Goal: Information Seeking & Learning: Learn about a topic

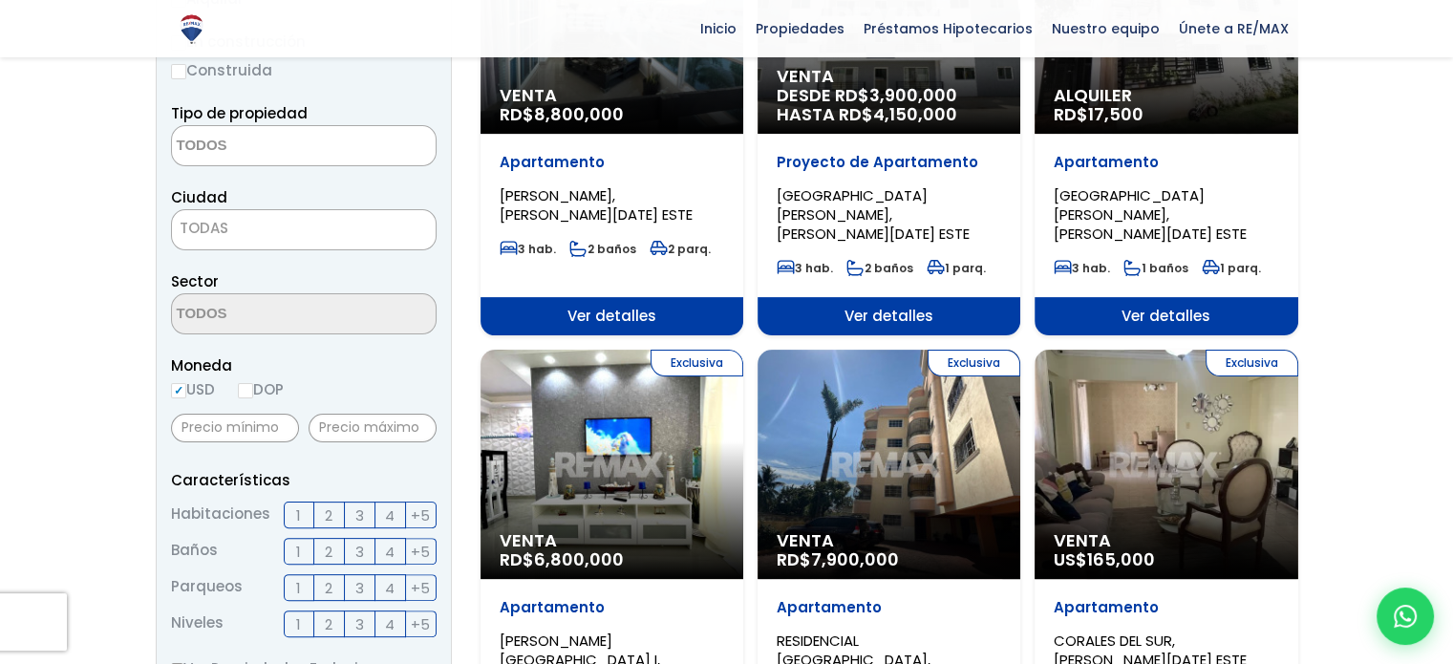
scroll to position [287, 0]
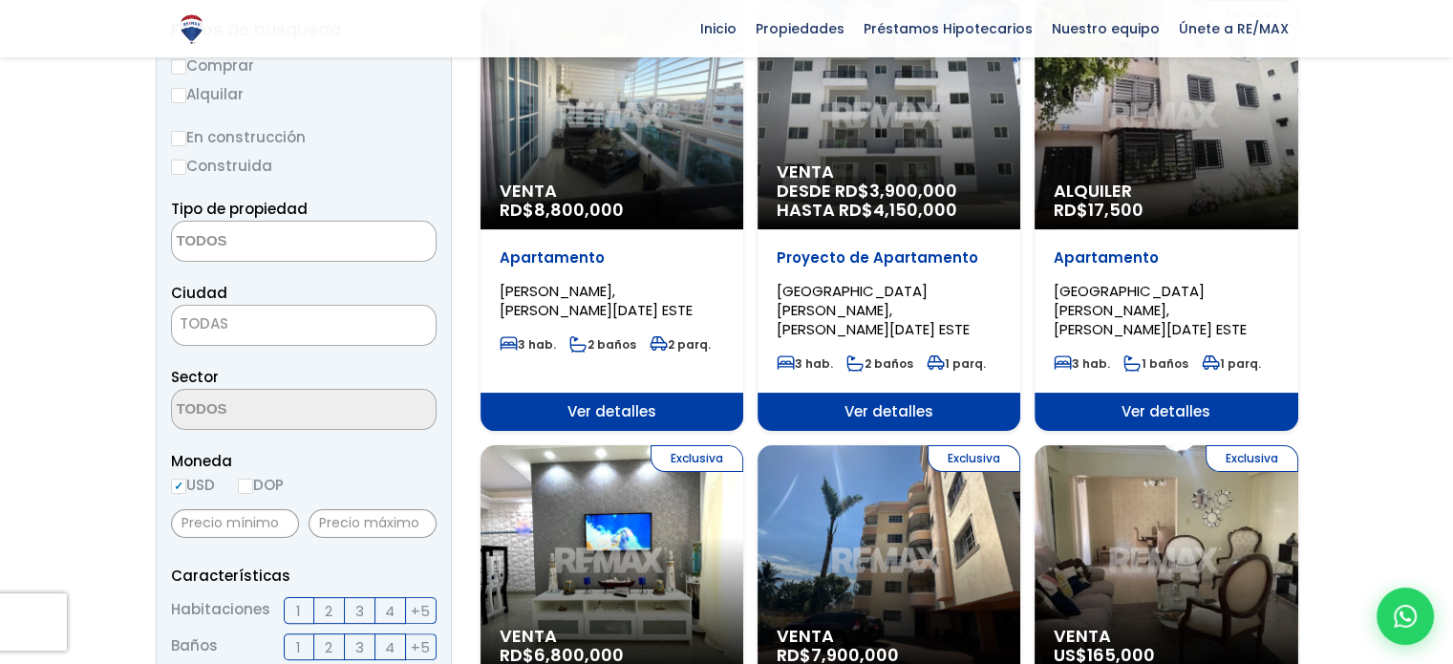
click at [236, 245] on textarea "Search" at bounding box center [264, 242] width 185 height 41
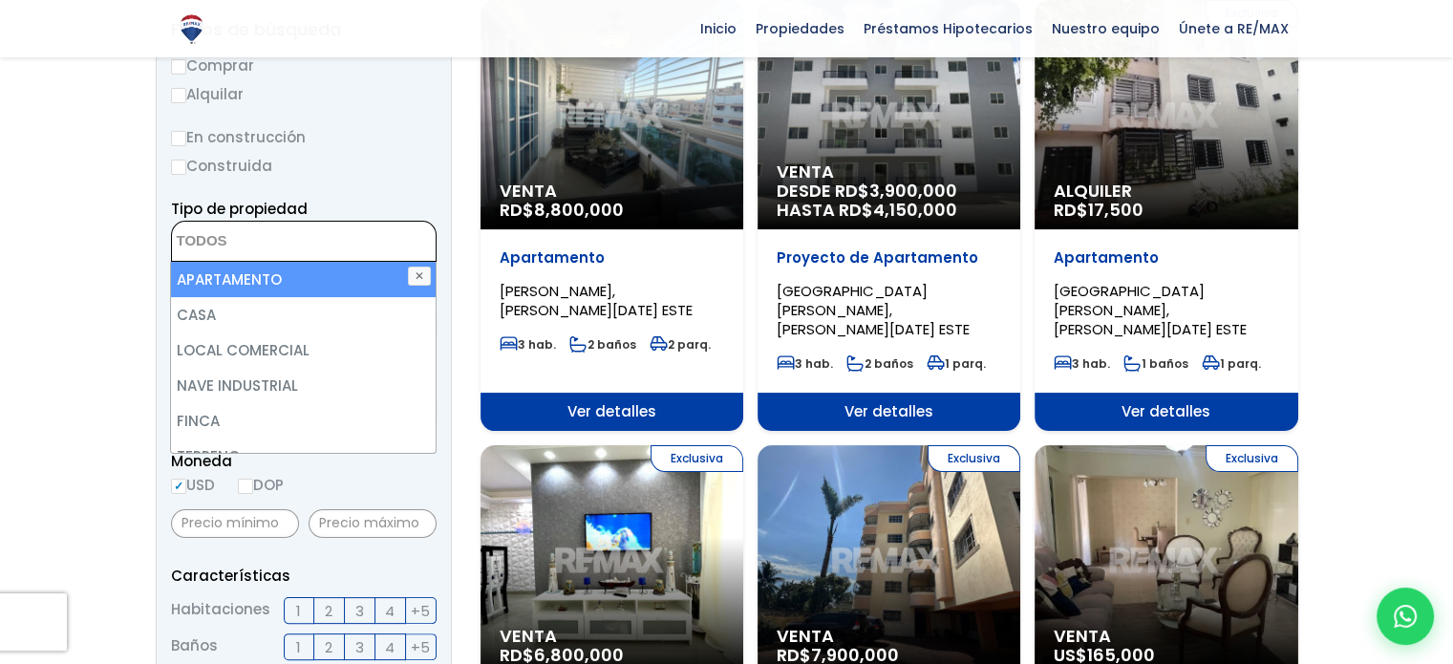
click at [237, 278] on li "APARTAMENTO" at bounding box center [303, 279] width 264 height 35
select select "apartment"
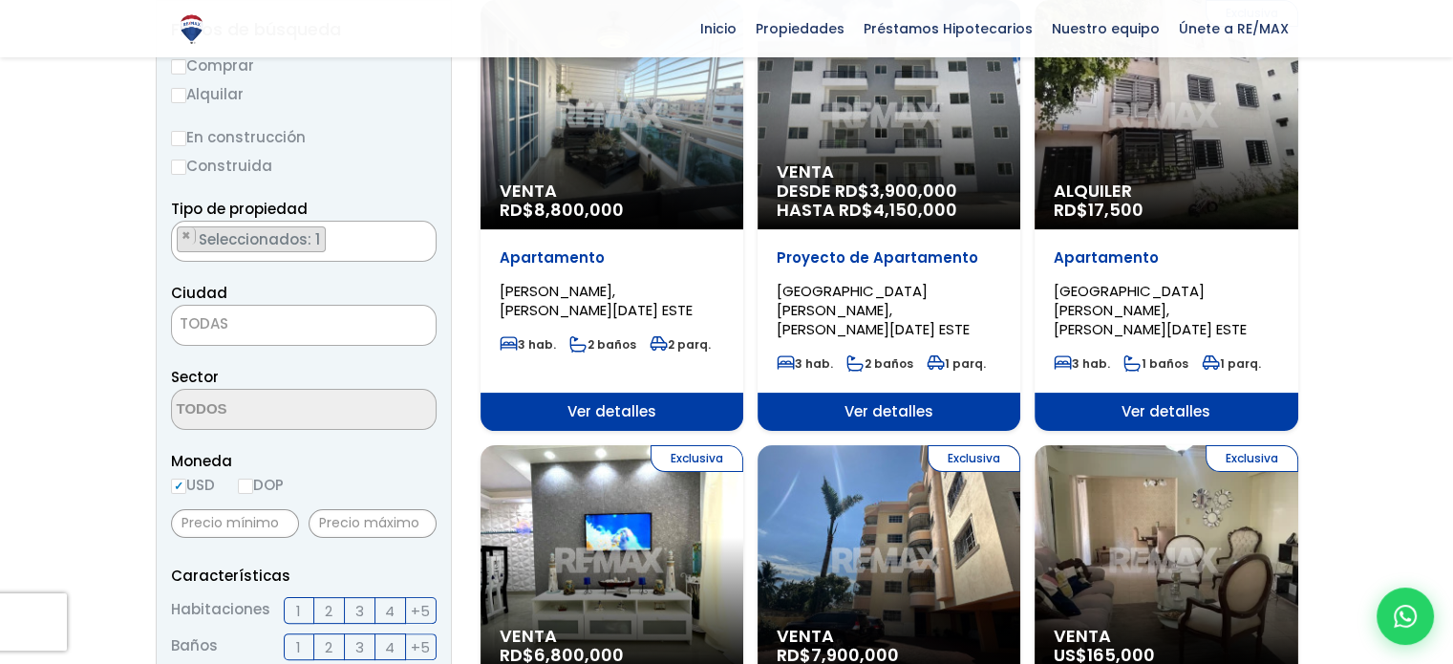
click at [204, 316] on span "TODAS" at bounding box center [204, 323] width 49 height 20
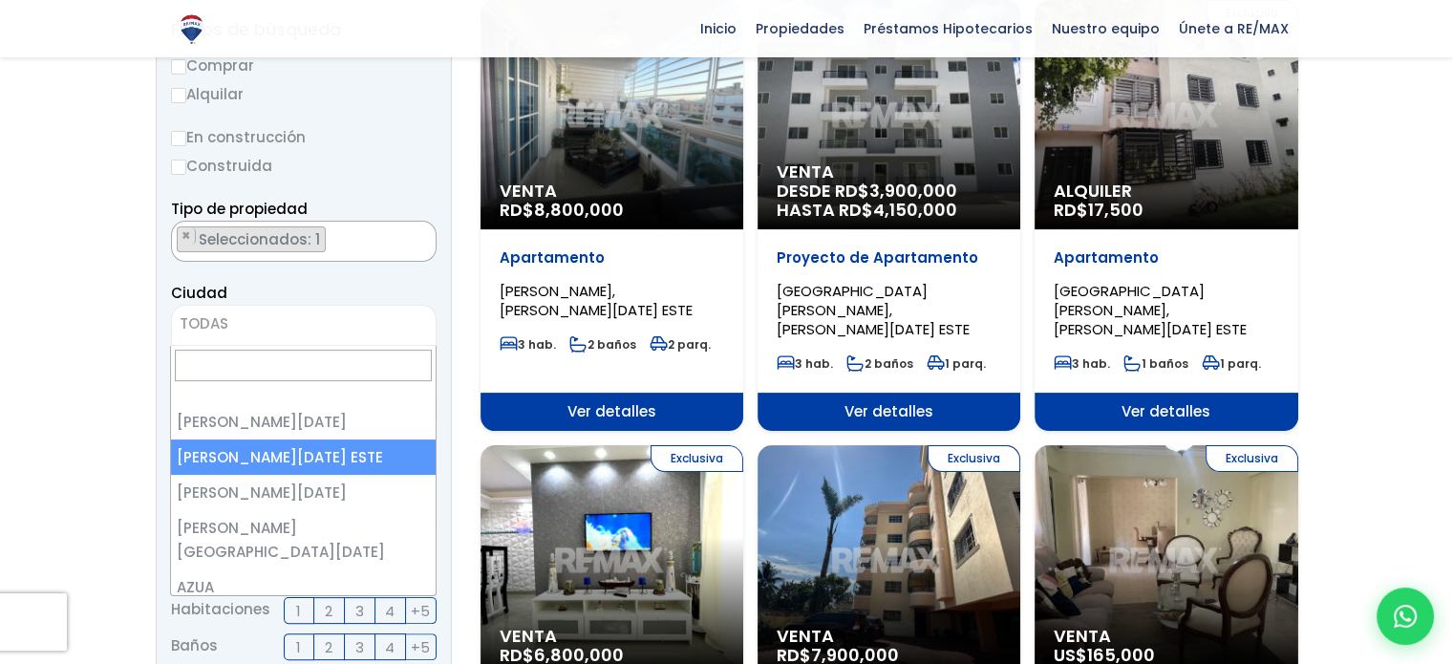
select select "148"
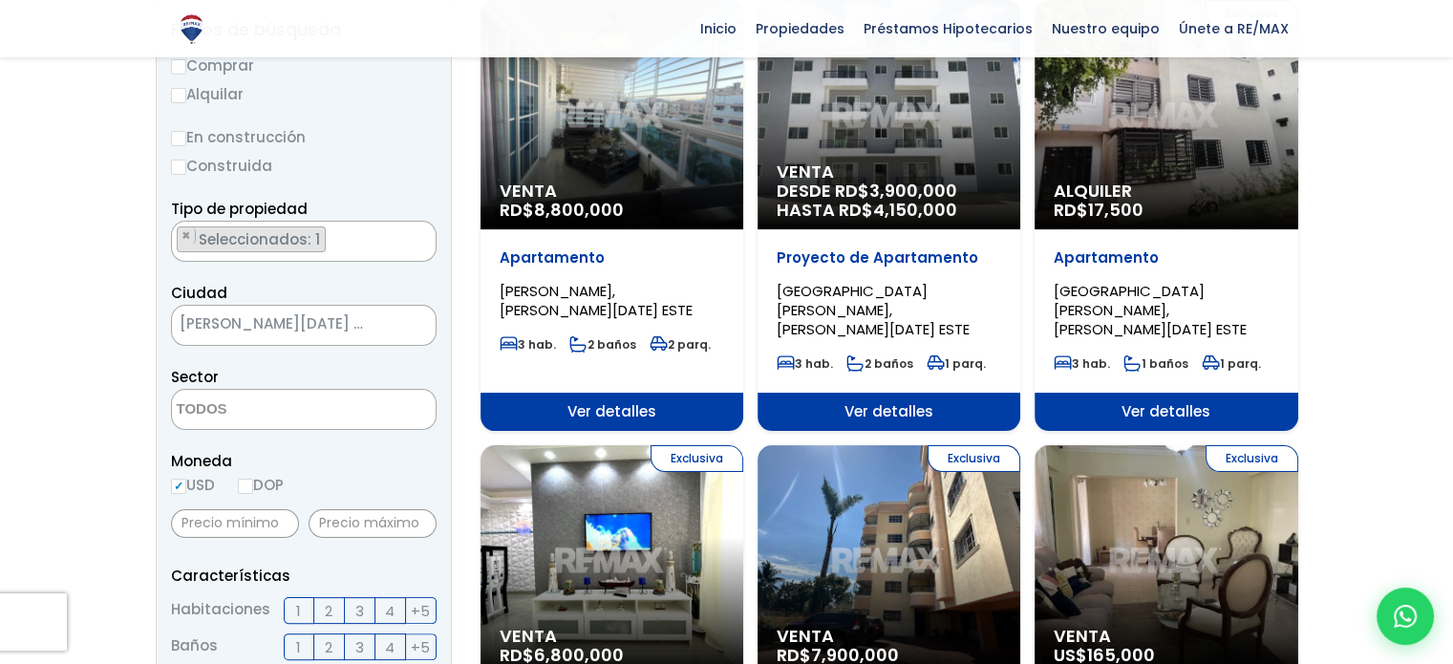
click at [235, 408] on textarea "Search" at bounding box center [264, 410] width 185 height 41
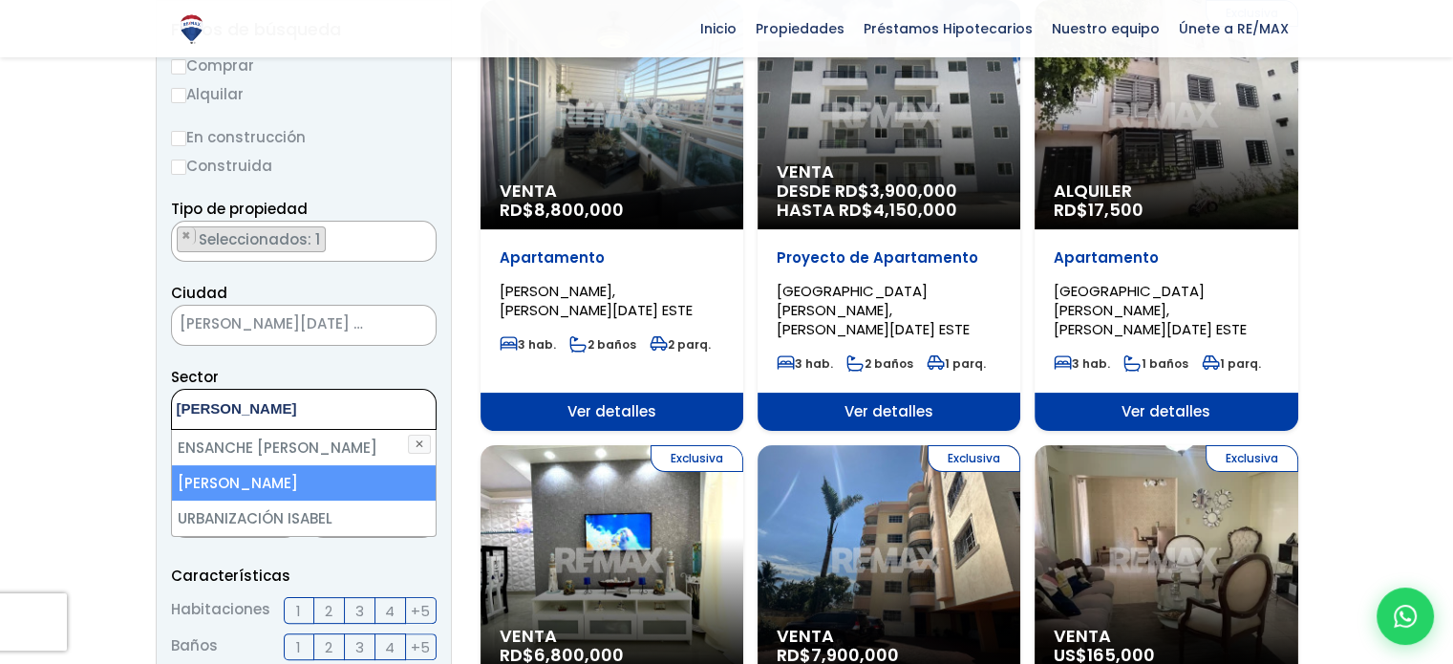
type textarea "[PERSON_NAME]"
click at [210, 478] on li "[PERSON_NAME]" at bounding box center [304, 482] width 264 height 35
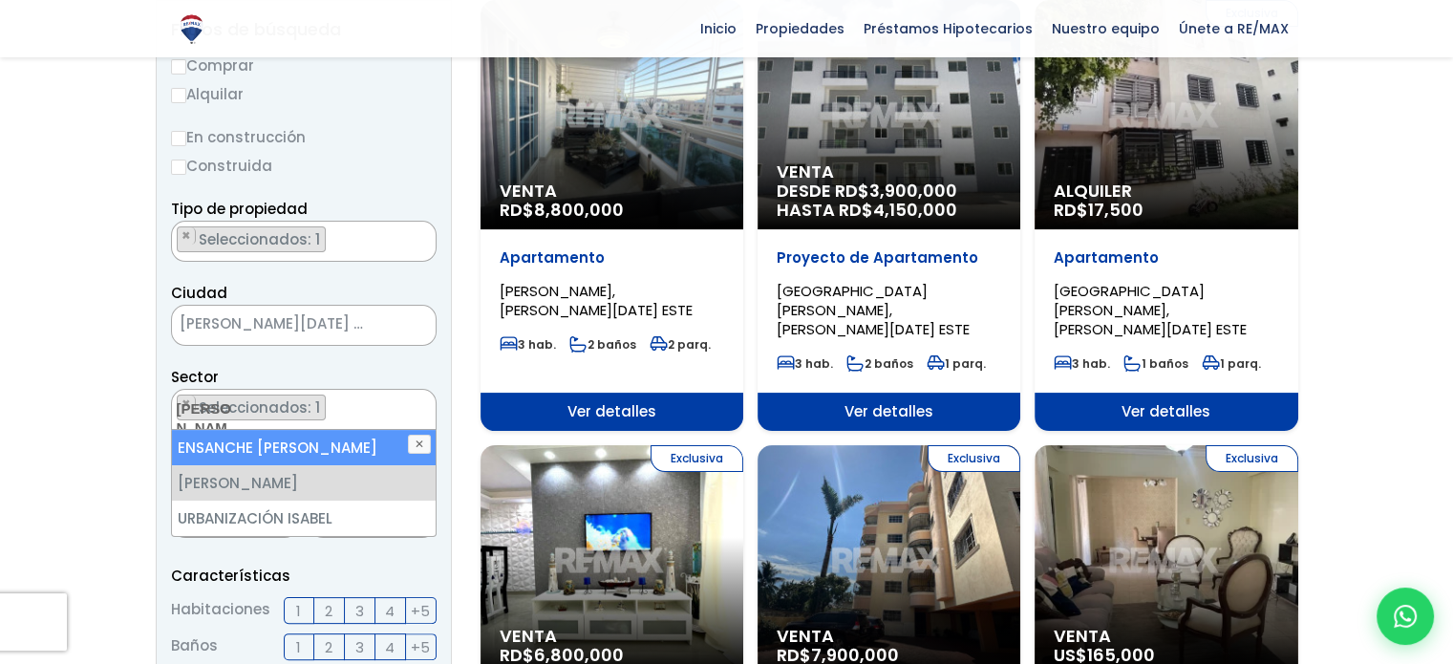
click at [325, 446] on li "ENSANCHE [PERSON_NAME]" at bounding box center [304, 447] width 264 height 35
select select "13188"
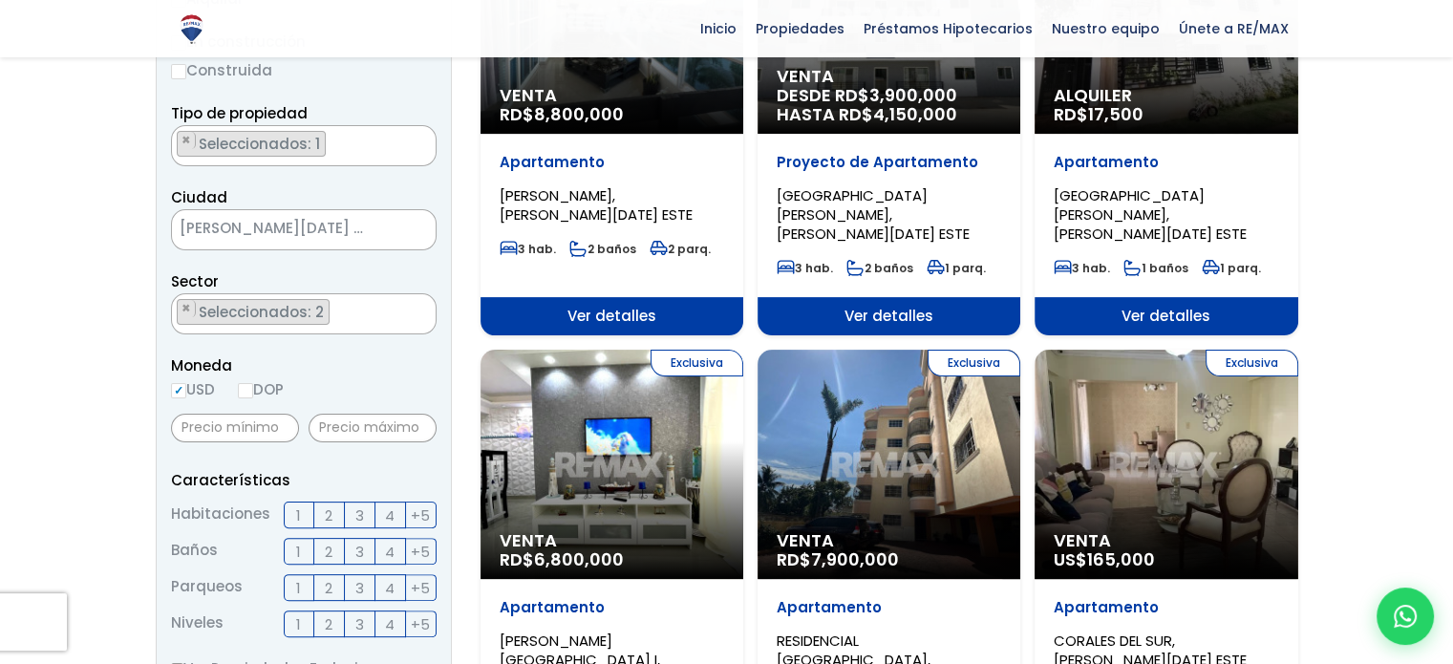
click at [325, 519] on span "2" at bounding box center [329, 515] width 8 height 24
click at [0, 0] on input "2" at bounding box center [0, 0] width 0 height 0
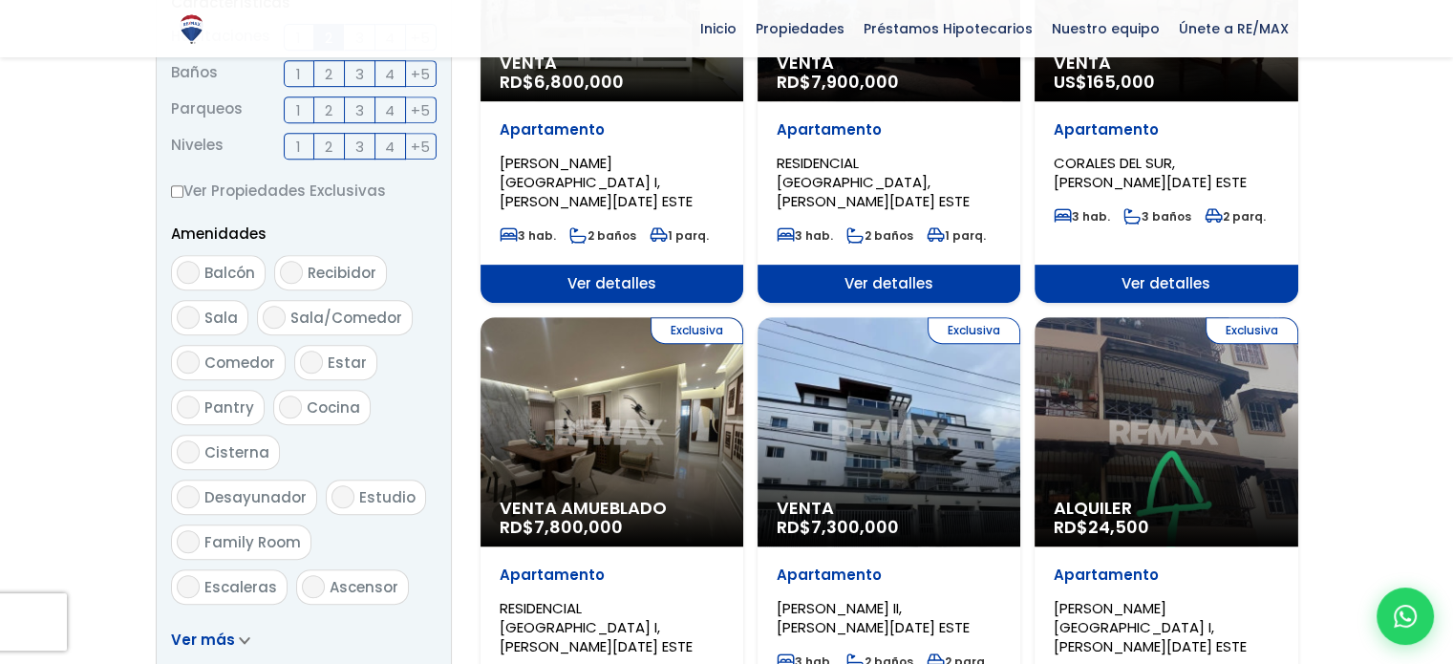
scroll to position [1146, 0]
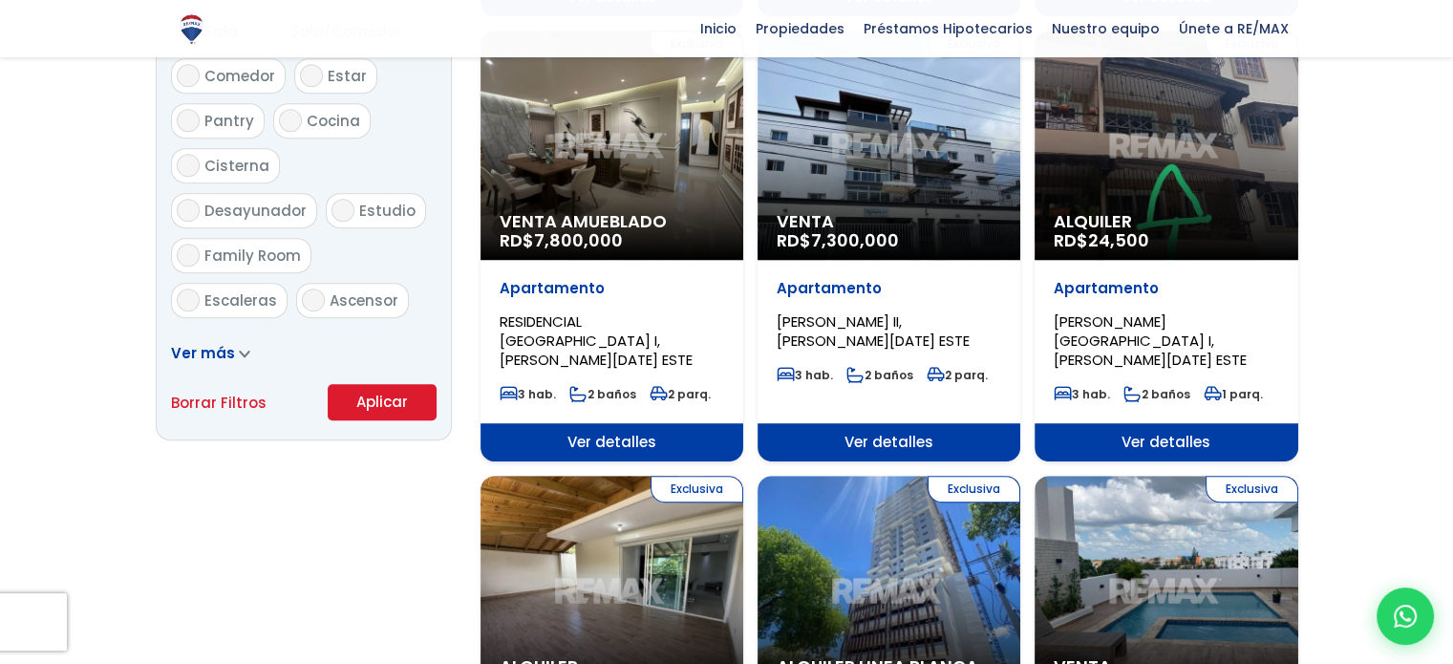
click at [393, 415] on button "Aplicar" at bounding box center [382, 402] width 109 height 36
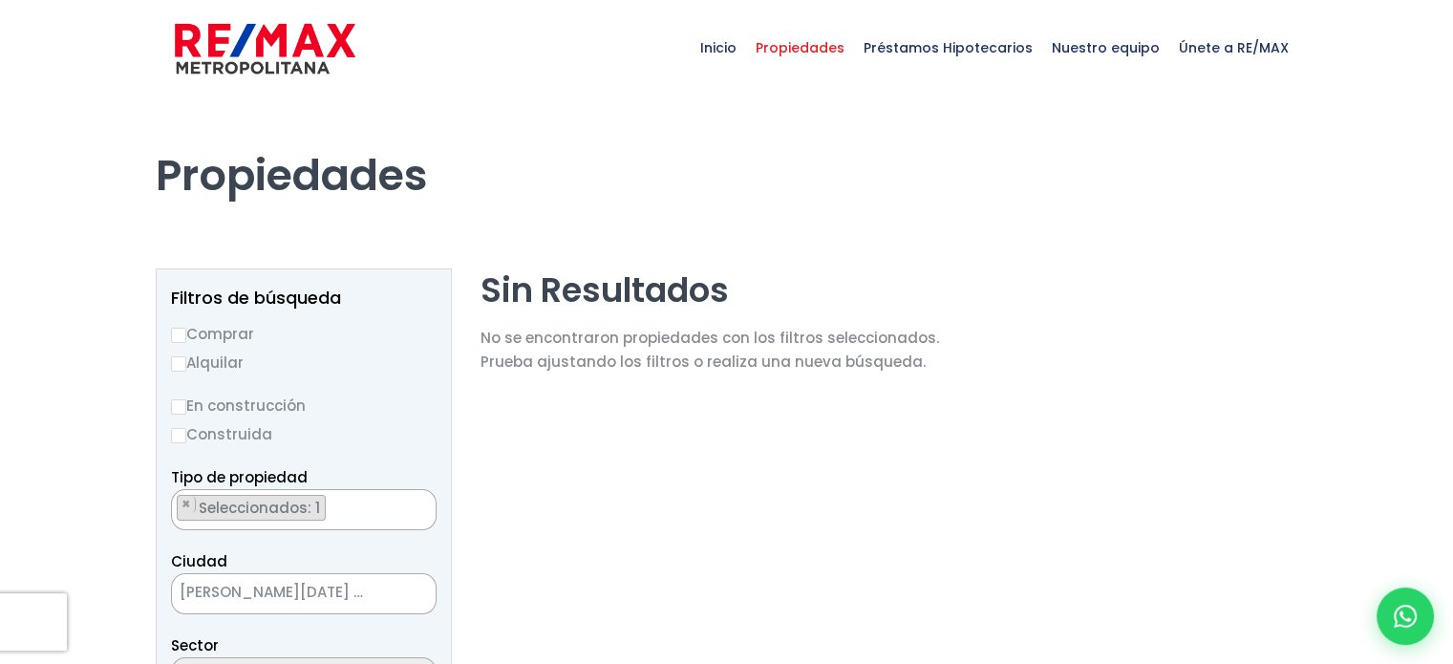
select select "13188"
